Goal: Check status: Check status

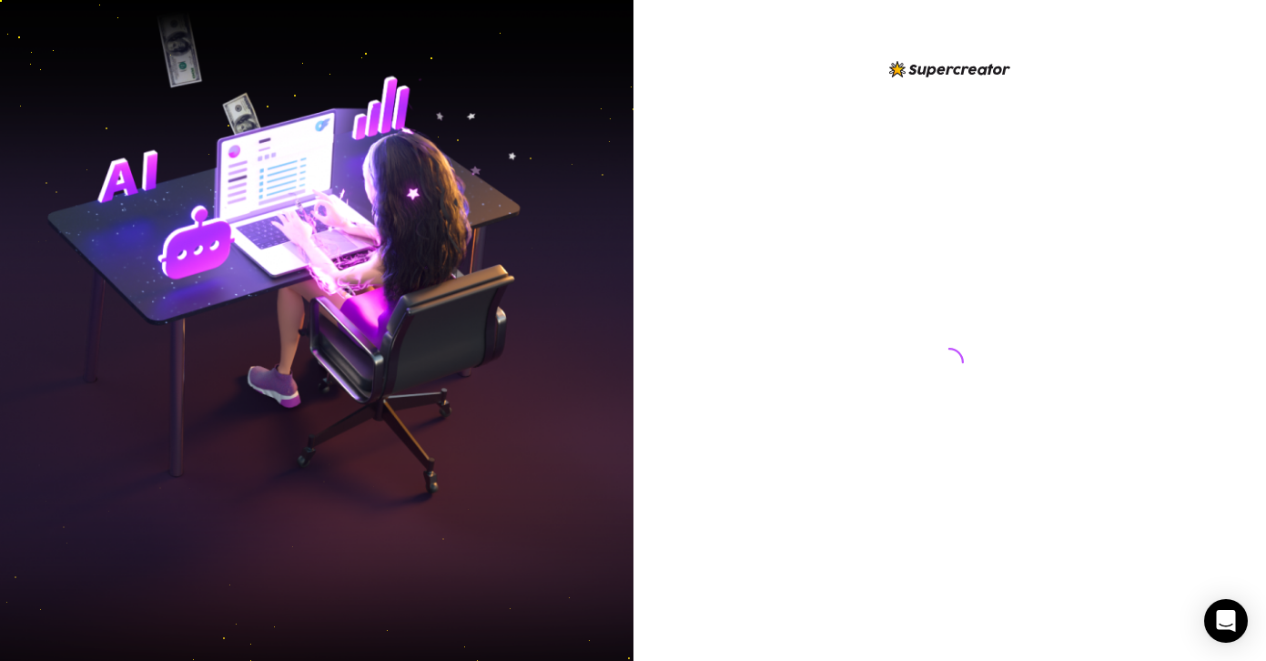
click at [769, 229] on div at bounding box center [949, 344] width 406 height 573
click at [767, 228] on div at bounding box center [949, 344] width 406 height 573
click at [766, 230] on div at bounding box center [949, 344] width 406 height 573
click at [742, 261] on div at bounding box center [949, 330] width 633 height 661
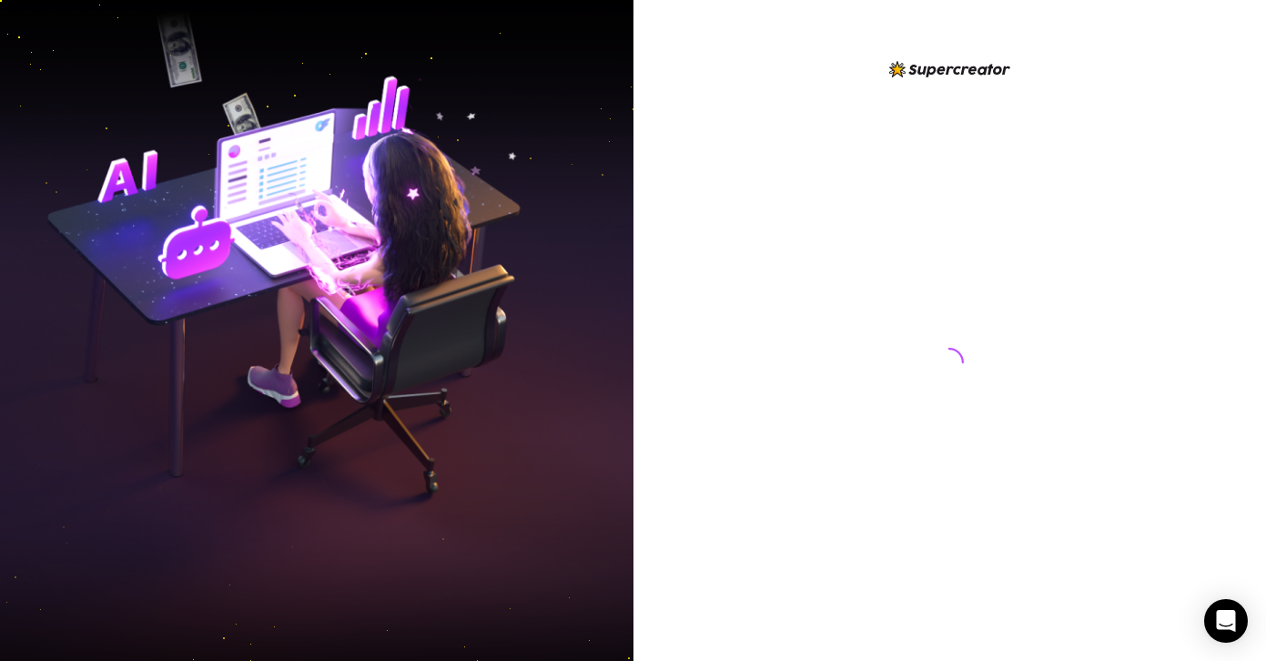
click at [742, 261] on div at bounding box center [949, 330] width 633 height 661
click at [742, 262] on div at bounding box center [949, 330] width 633 height 661
click at [707, 411] on div at bounding box center [949, 330] width 633 height 661
click at [706, 410] on div at bounding box center [949, 330] width 633 height 661
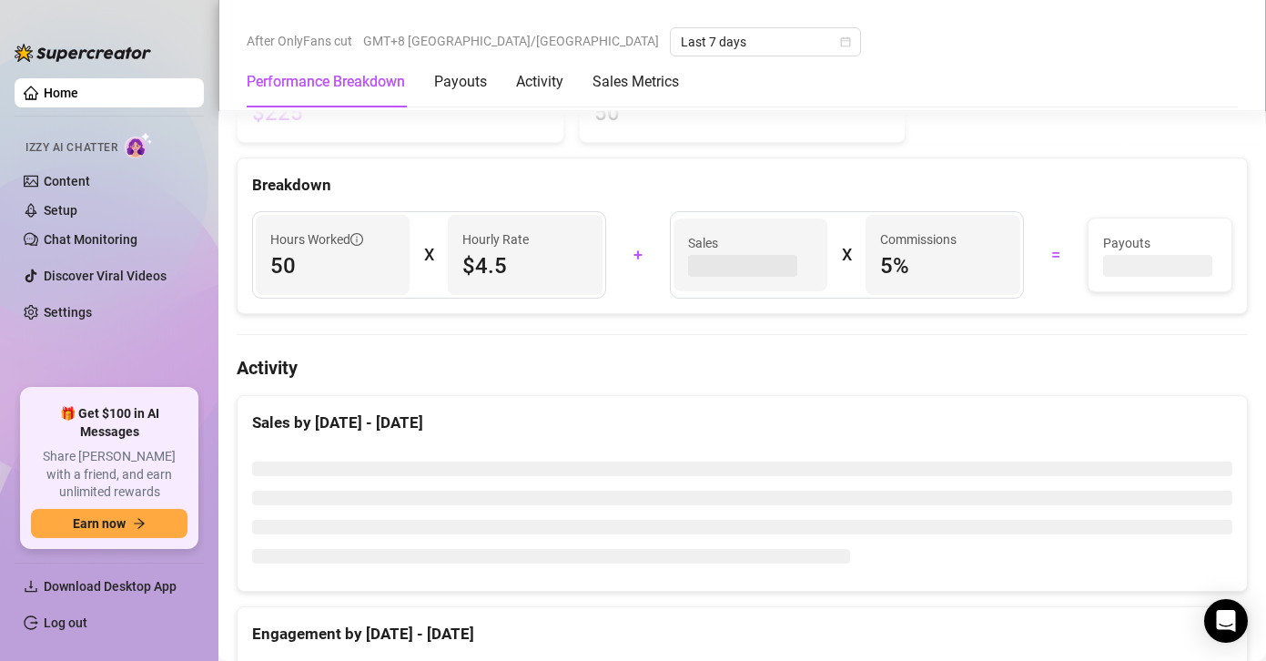
scroll to position [746, 0]
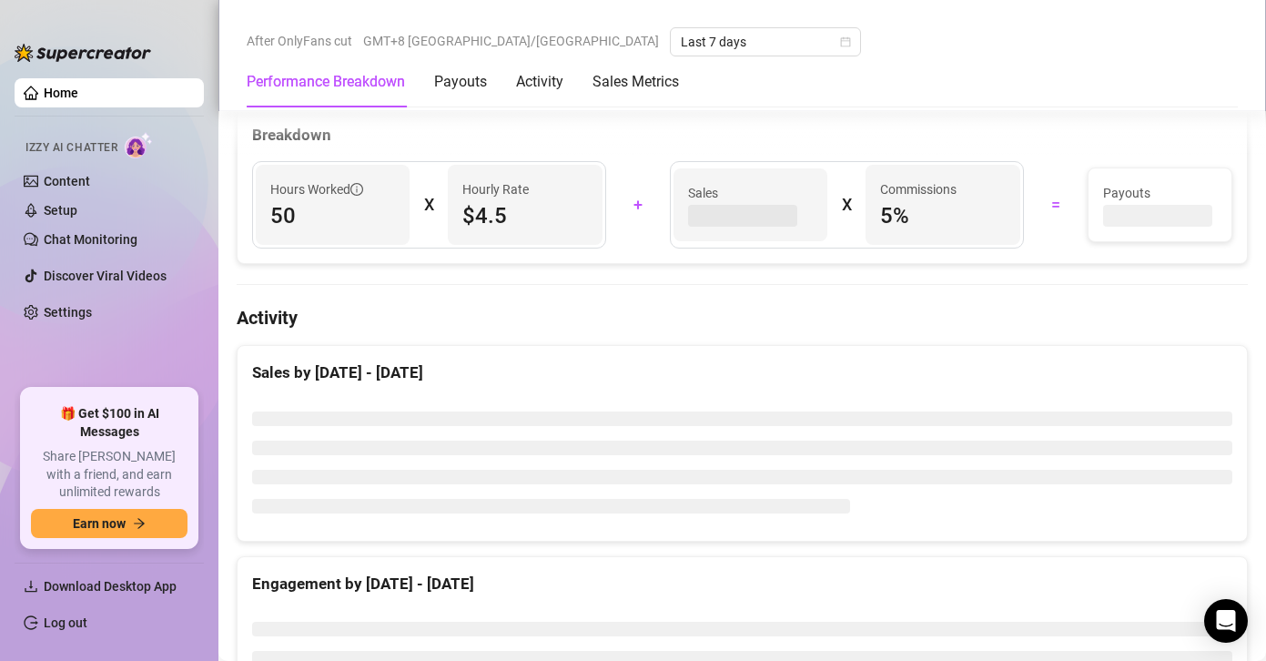
click at [967, 386] on div at bounding box center [741, 462] width 1009 height 157
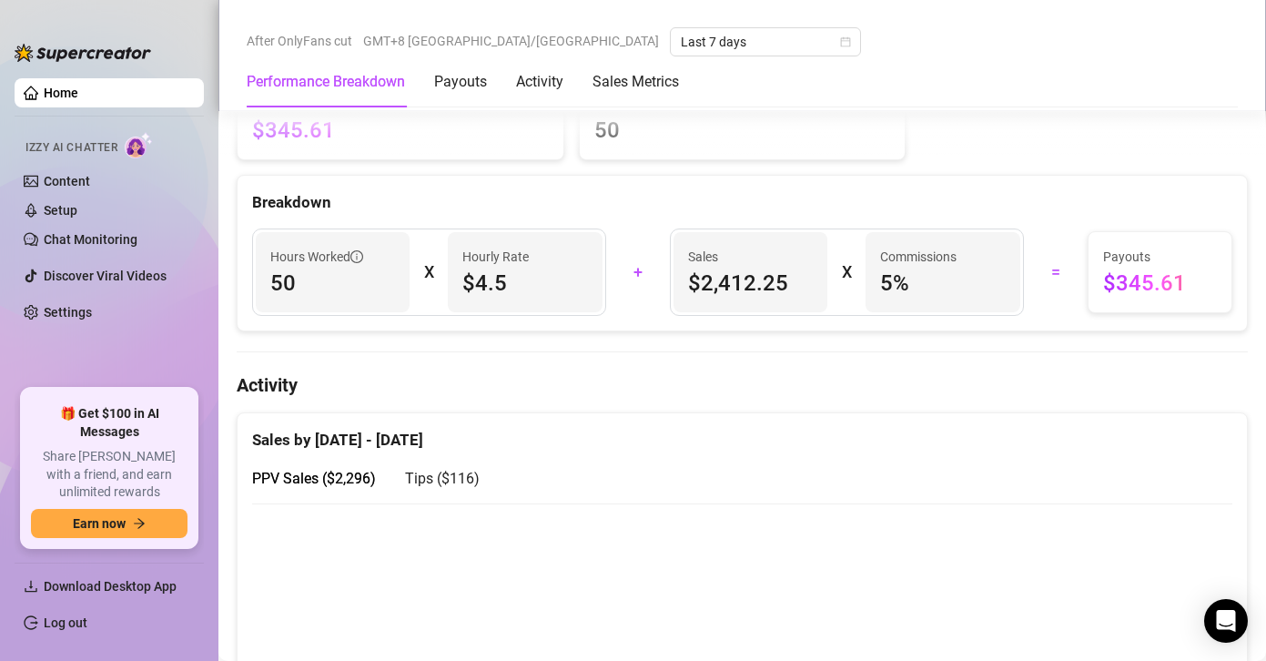
scroll to position [1083, 0]
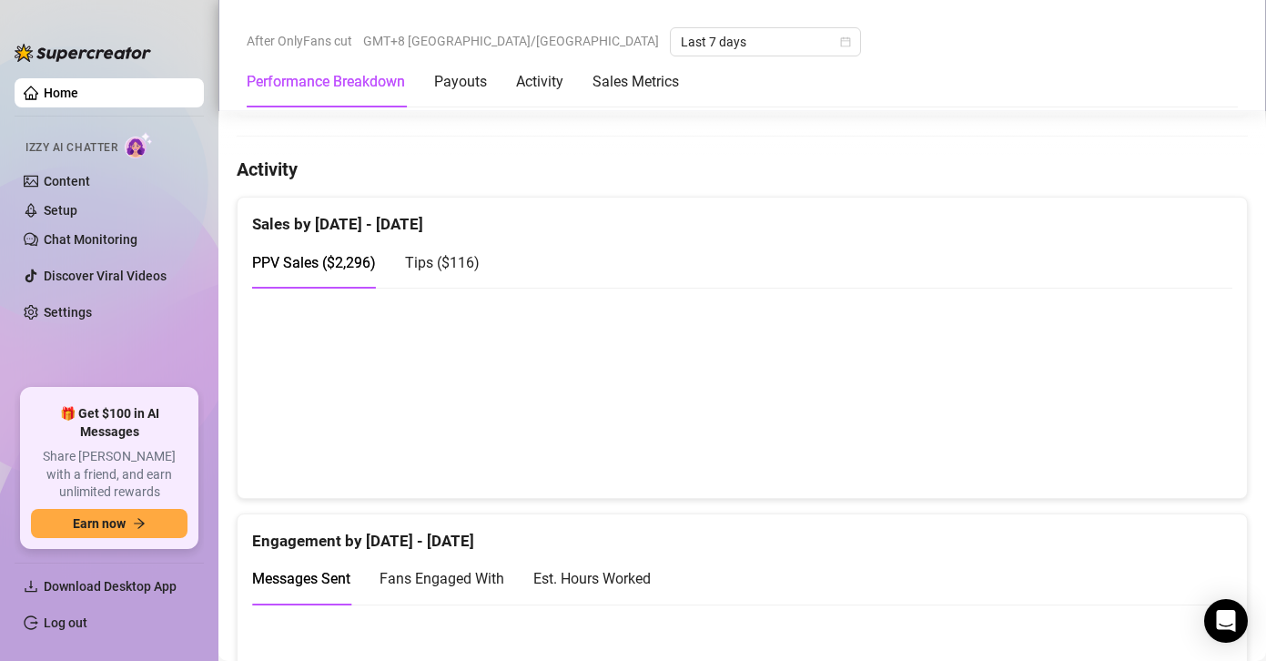
click at [1167, 436] on canvas at bounding box center [735, 392] width 966 height 182
click at [459, 257] on span "Tips ( $116 )" at bounding box center [442, 262] width 75 height 17
click at [337, 262] on span "PPV Sales ( $2,296 )" at bounding box center [314, 262] width 124 height 17
click at [443, 258] on span "Tips ( $116 )" at bounding box center [442, 262] width 75 height 17
click at [325, 257] on span "PPV Sales ( $2,296 )" at bounding box center [314, 262] width 124 height 17
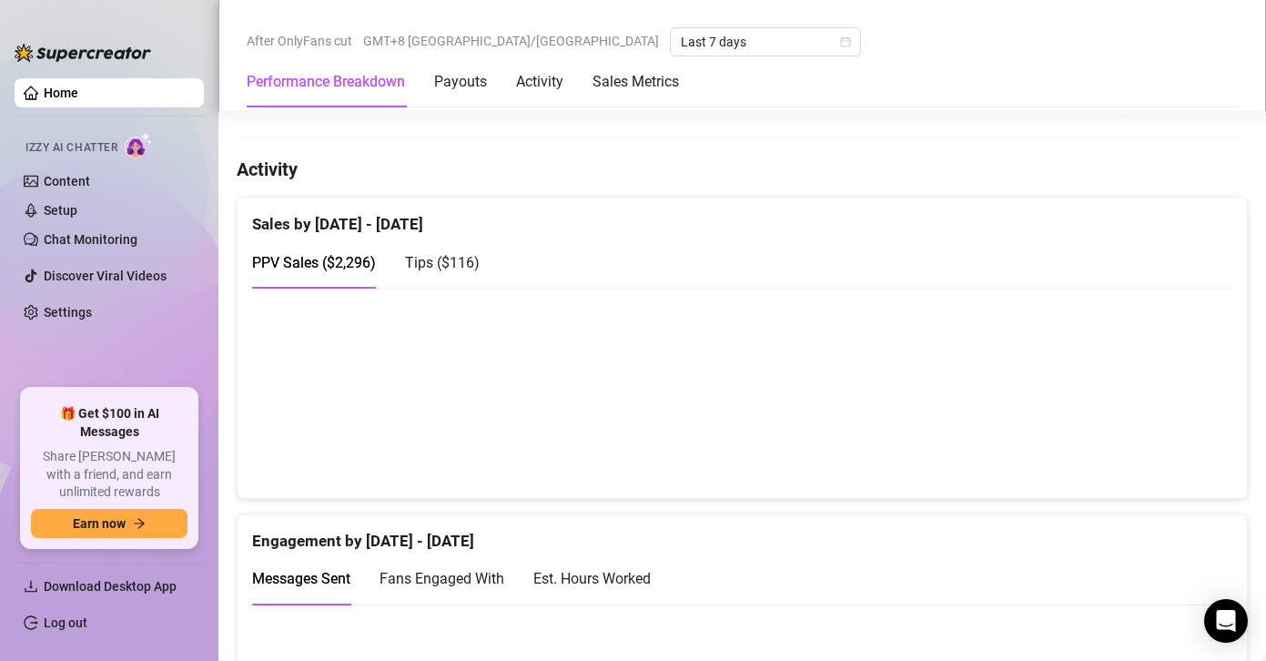
click at [765, 572] on div "Messages Sent Fans Engaged With Est. Hours Worked" at bounding box center [742, 578] width 980 height 52
click at [1149, 441] on canvas at bounding box center [735, 392] width 966 height 182
